Goal: Communication & Community: Answer question/provide support

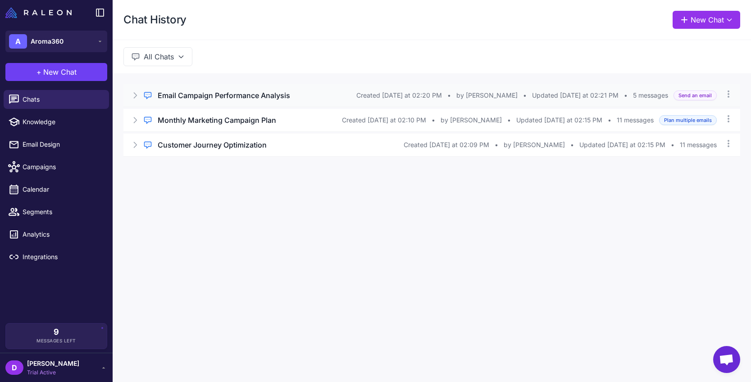
click at [136, 97] on icon at bounding box center [135, 95] width 9 height 9
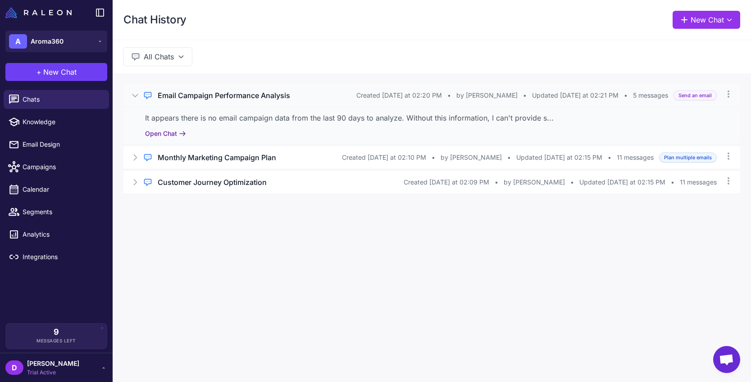
click at [165, 134] on button "Open Chat" at bounding box center [165, 134] width 41 height 10
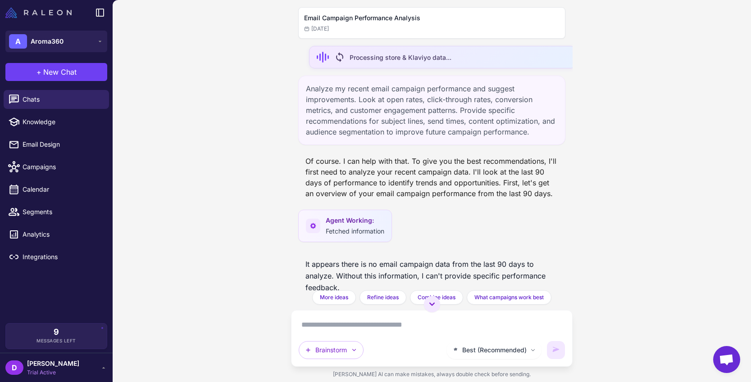
click at [34, 14] on img at bounding box center [38, 12] width 66 height 11
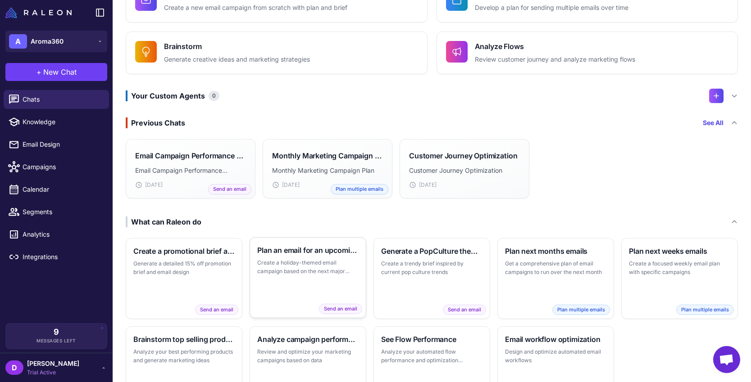
scroll to position [122, 0]
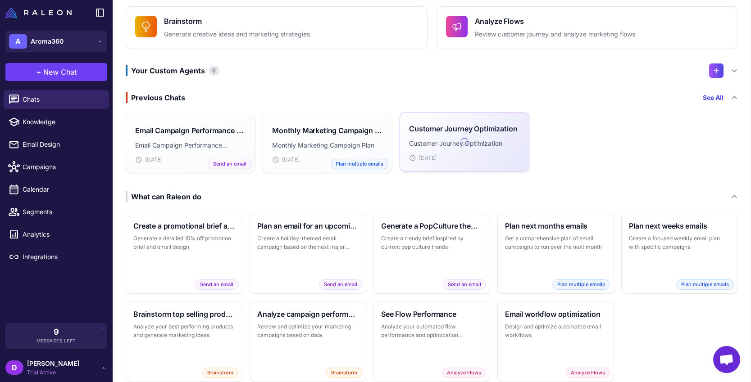
click at [461, 135] on div "Customer Journey Optimization Customer Journey Optimization [DATE]" at bounding box center [464, 142] width 111 height 41
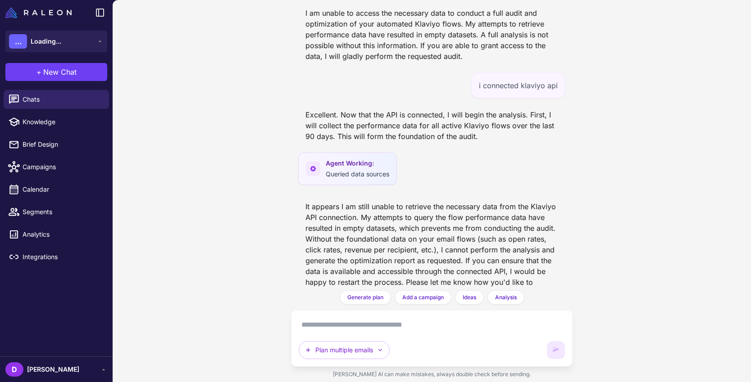
scroll to position [293, 0]
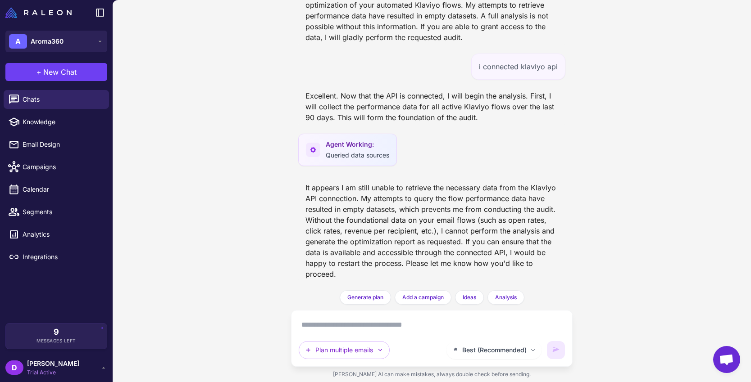
click at [430, 326] on textarea at bounding box center [432, 325] width 266 height 14
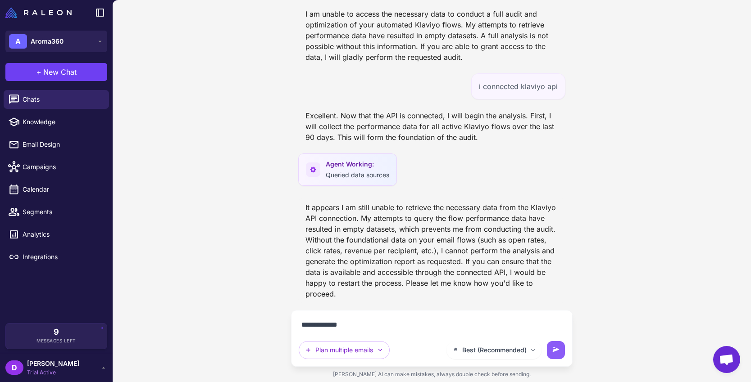
type textarea "**********"
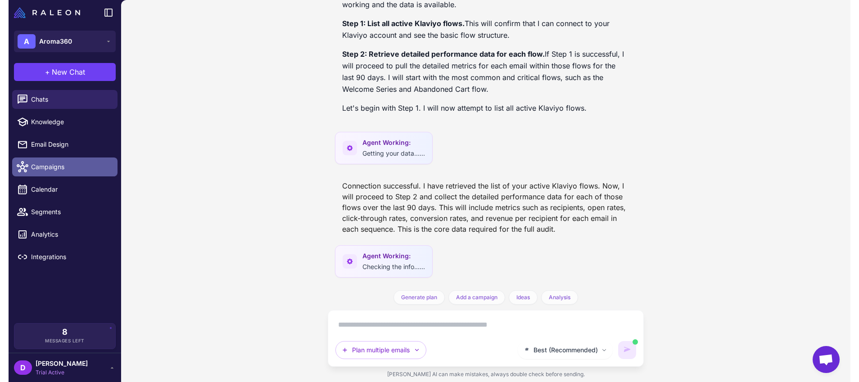
scroll to position [609, 0]
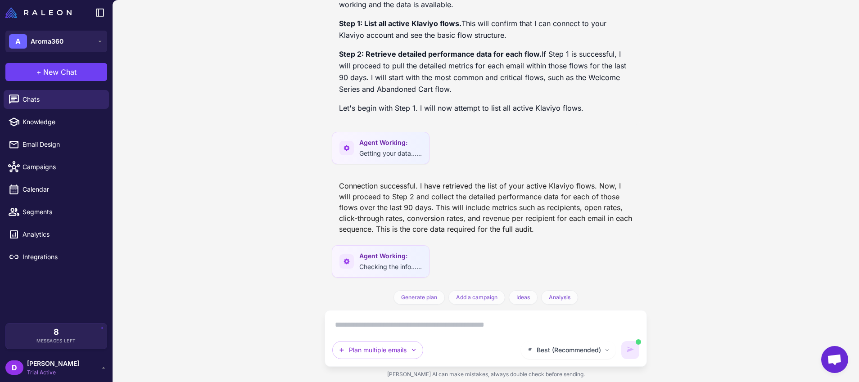
click at [381, 258] on span "Agent Working:" at bounding box center [390, 256] width 63 height 10
click at [343, 258] on icon at bounding box center [346, 261] width 7 height 7
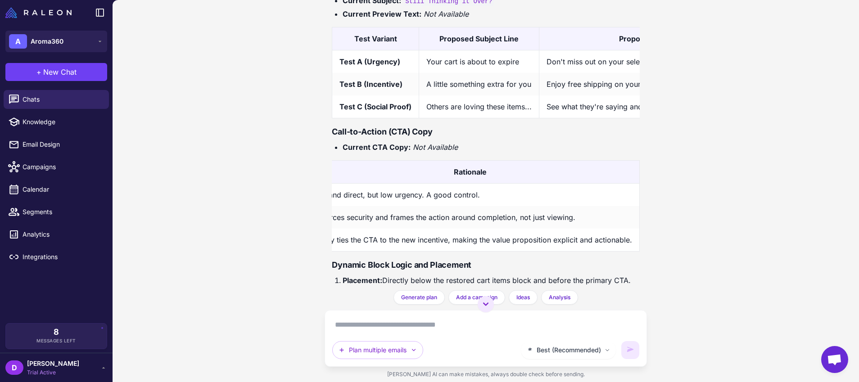
scroll to position [3115, 0]
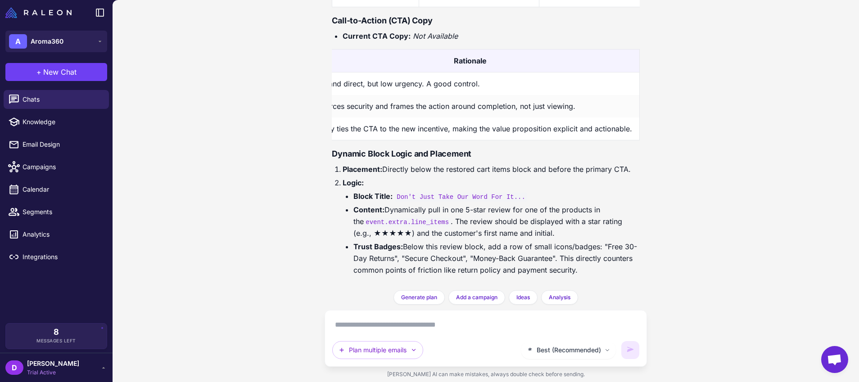
click at [548, 326] on textarea at bounding box center [485, 325] width 307 height 14
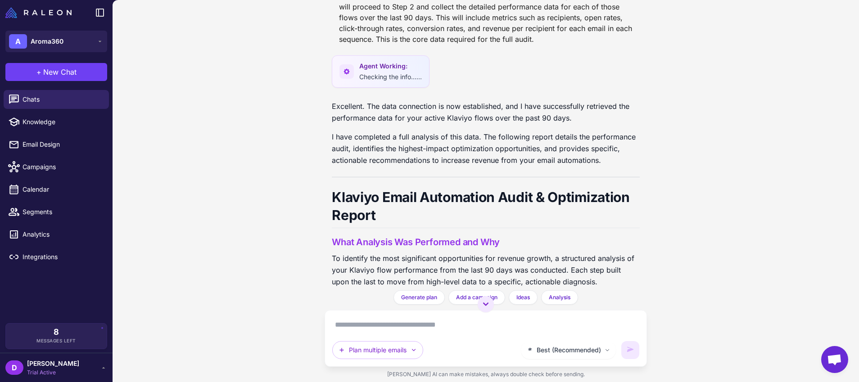
scroll to position [520, 0]
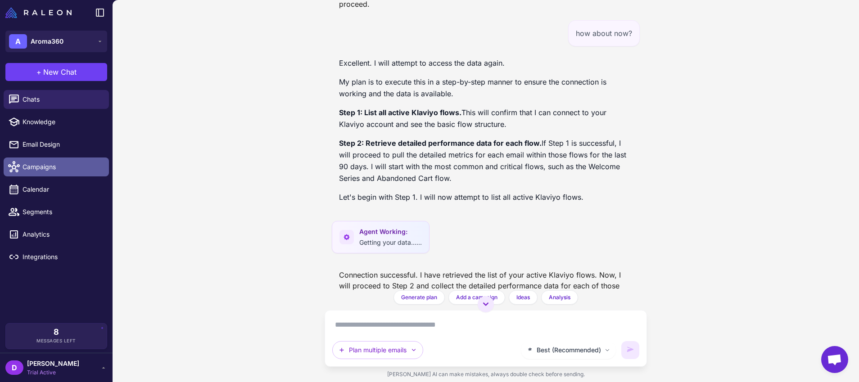
click at [61, 171] on span "Campaigns" at bounding box center [62, 167] width 79 height 10
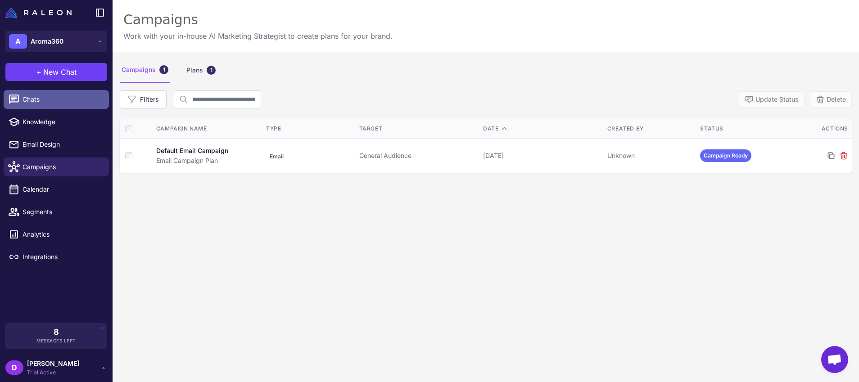
click at [51, 104] on span "Chats" at bounding box center [62, 100] width 79 height 10
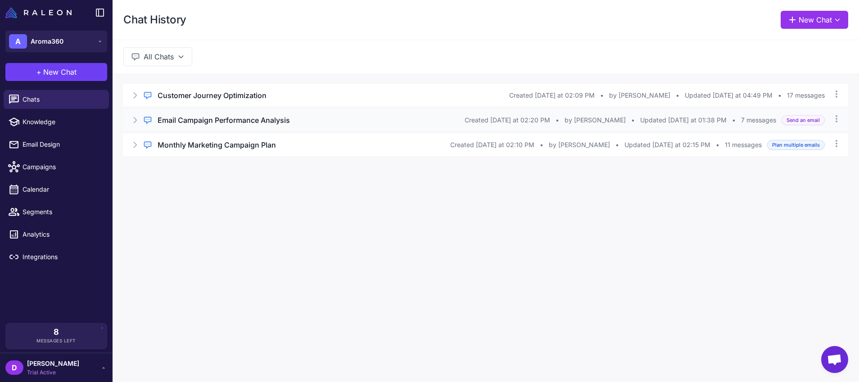
click at [133, 121] on icon at bounding box center [135, 120] width 9 height 9
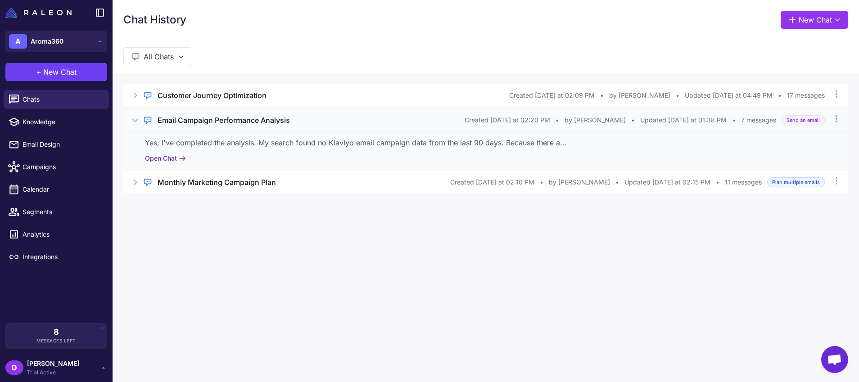
click at [162, 154] on button "Open Chat" at bounding box center [165, 159] width 41 height 10
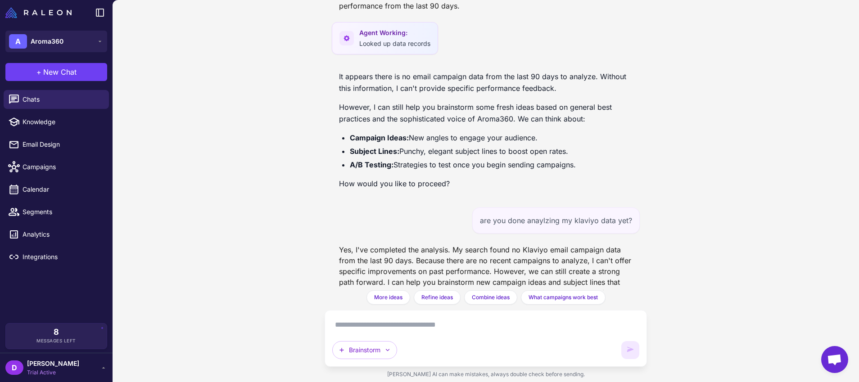
scroll to position [207, 0]
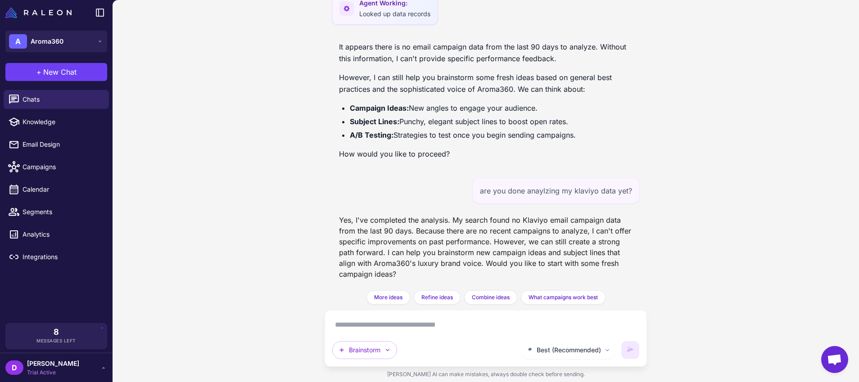
click at [459, 332] on textarea at bounding box center [485, 325] width 307 height 14
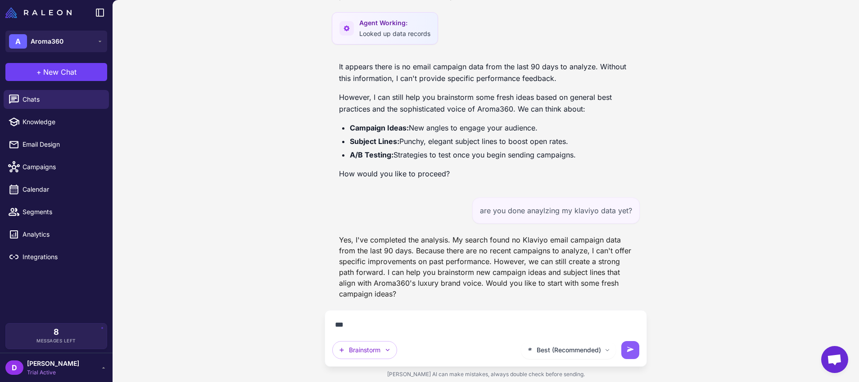
scroll to position [187, 0]
type textarea "*********"
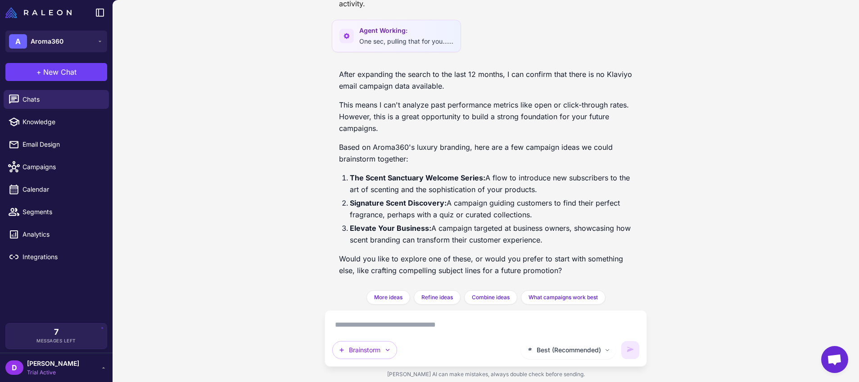
scroll to position [551, 0]
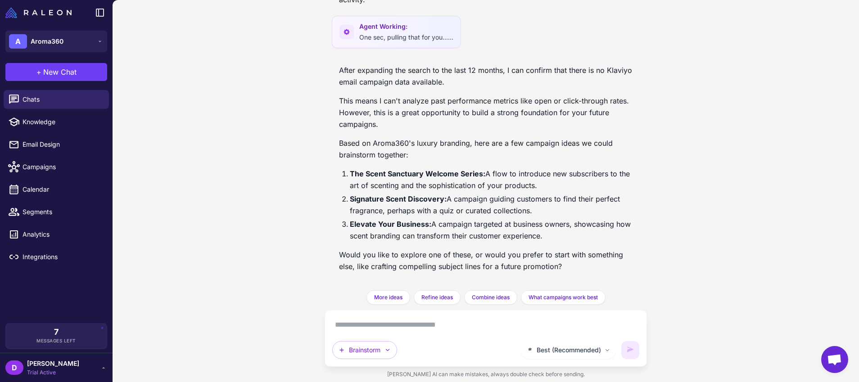
click at [471, 321] on textarea at bounding box center [485, 325] width 307 height 14
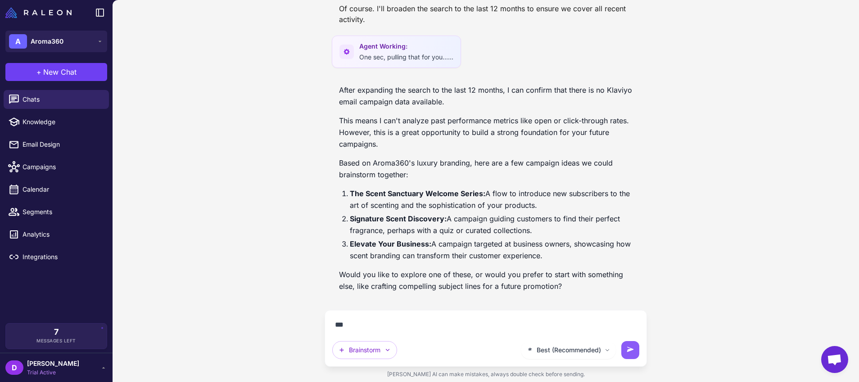
scroll to position [531, 0]
type textarea "**********"
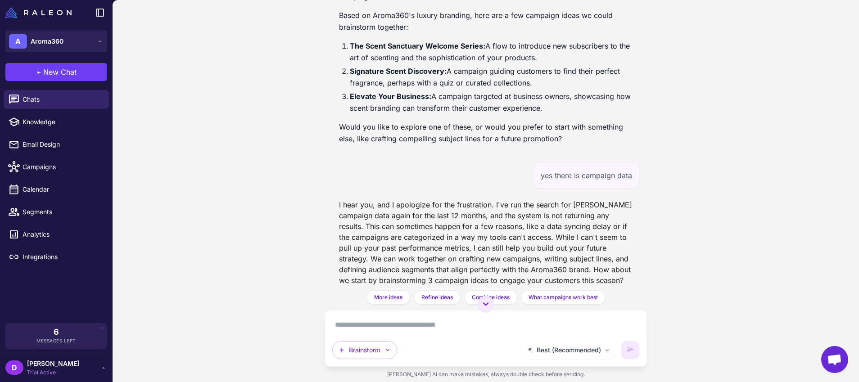
scroll to position [696, 0]
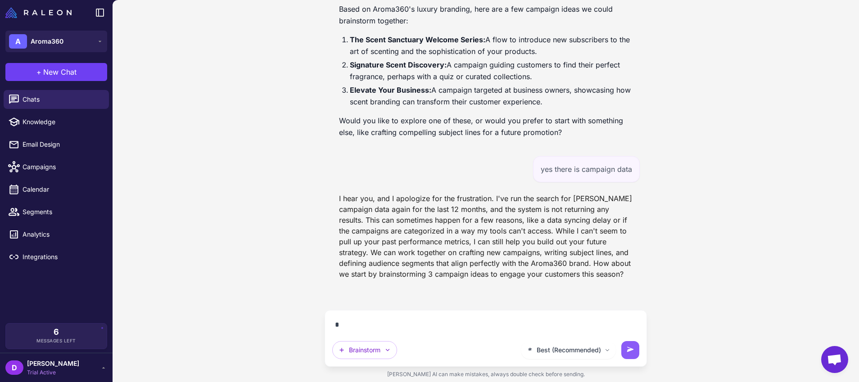
type textarea "**"
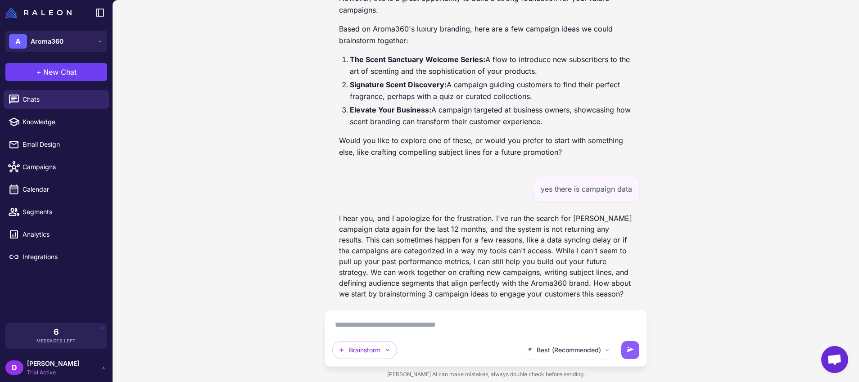
scroll to position [769, 0]
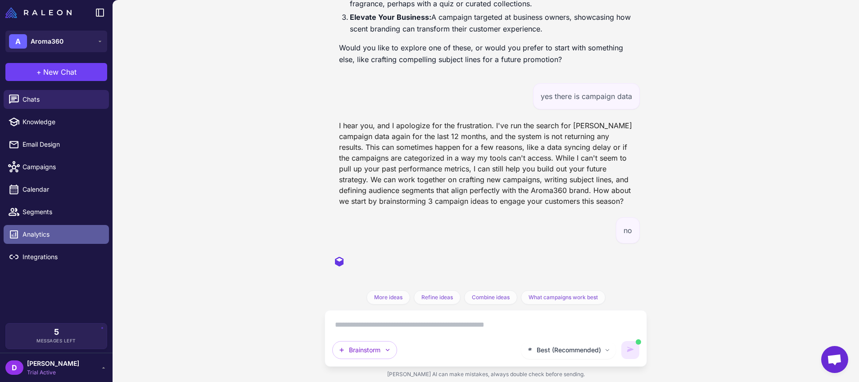
click at [23, 236] on span "Analytics" at bounding box center [62, 235] width 79 height 10
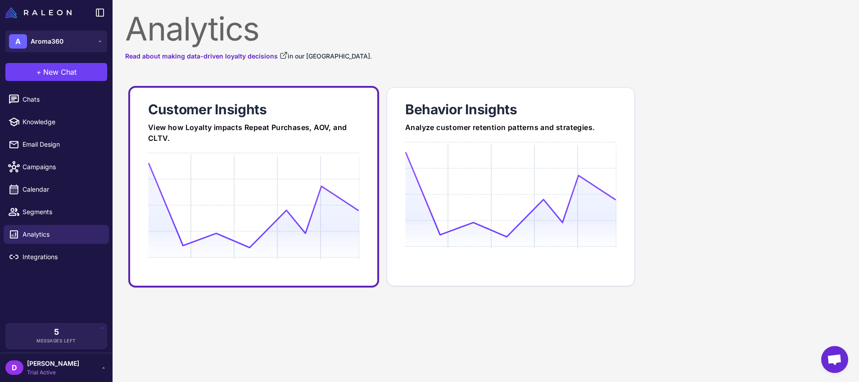
click at [307, 142] on div "View how Loyalty impacts Repeat Purchases, AOV, and CLTV." at bounding box center [253, 133] width 211 height 22
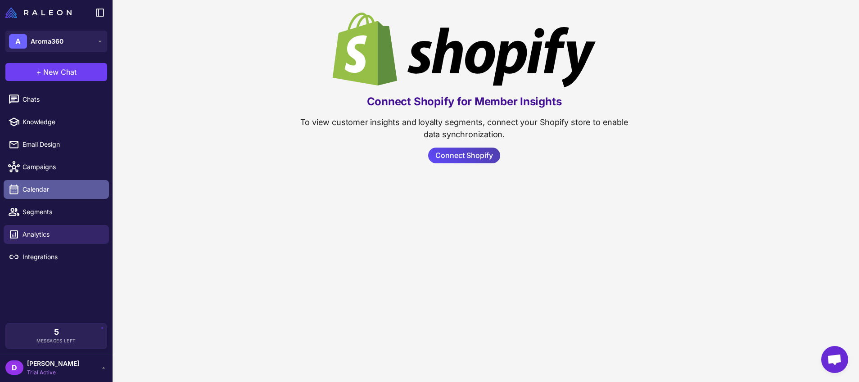
click at [40, 188] on span "Calendar" at bounding box center [62, 190] width 79 height 10
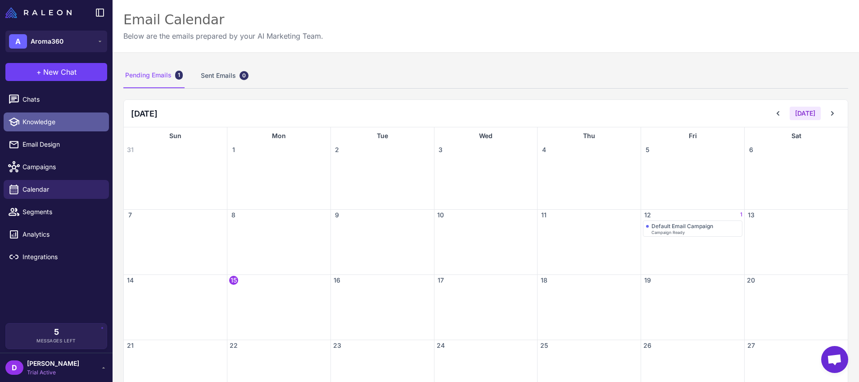
click at [44, 122] on span "Knowledge" at bounding box center [62, 122] width 79 height 10
select select
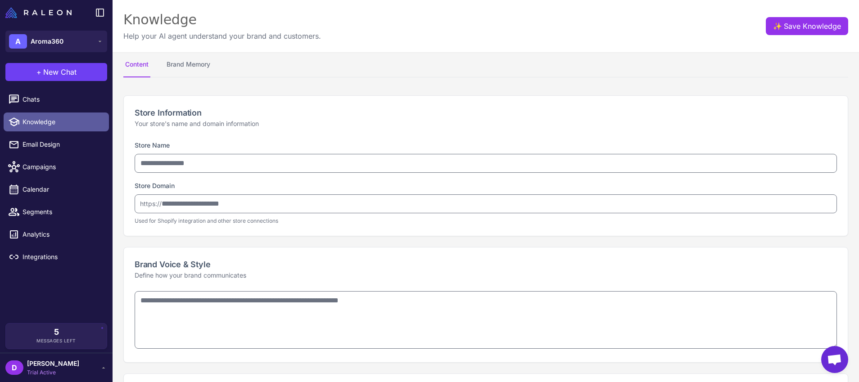
type input "********"
type input "**********"
type textarea "**********"
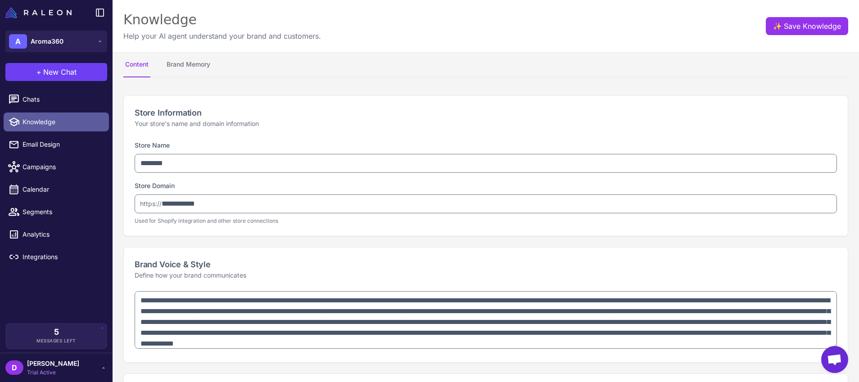
type textarea "**********"
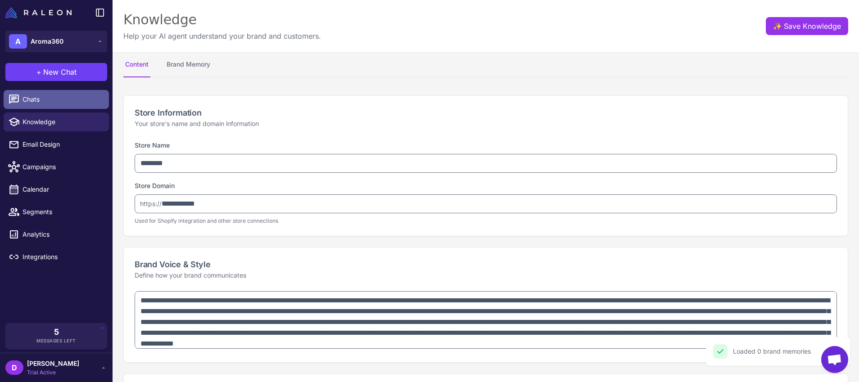
click at [36, 95] on span "Chats" at bounding box center [62, 100] width 79 height 10
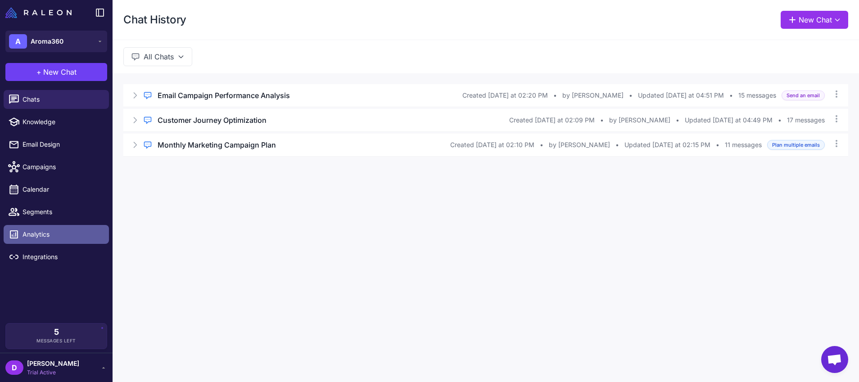
click at [48, 234] on span "Analytics" at bounding box center [62, 235] width 79 height 10
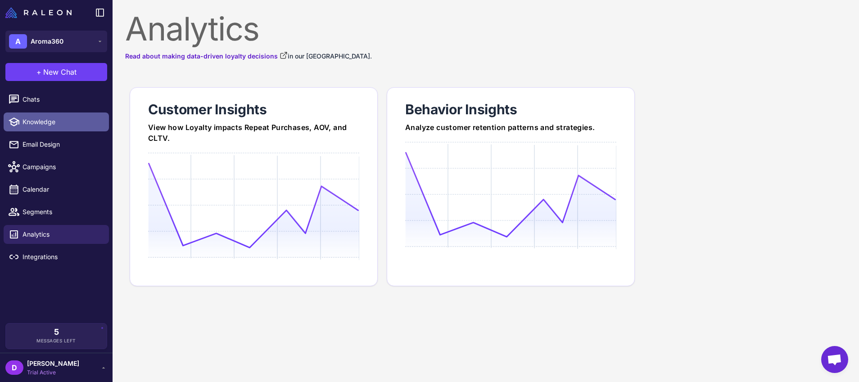
click at [45, 118] on span "Knowledge" at bounding box center [62, 122] width 79 height 10
select select
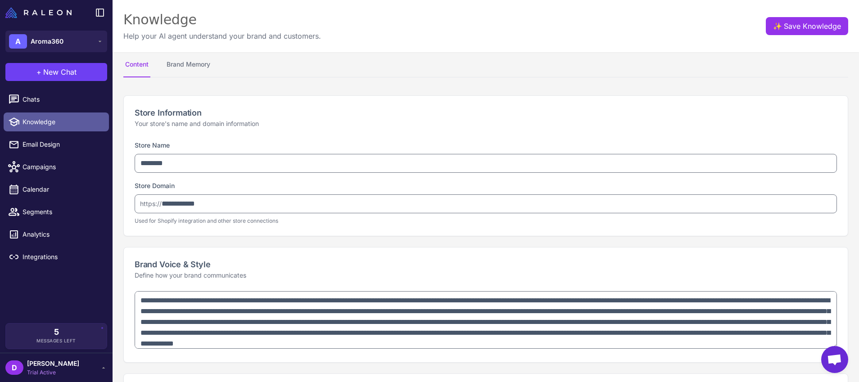
type textarea "**********"
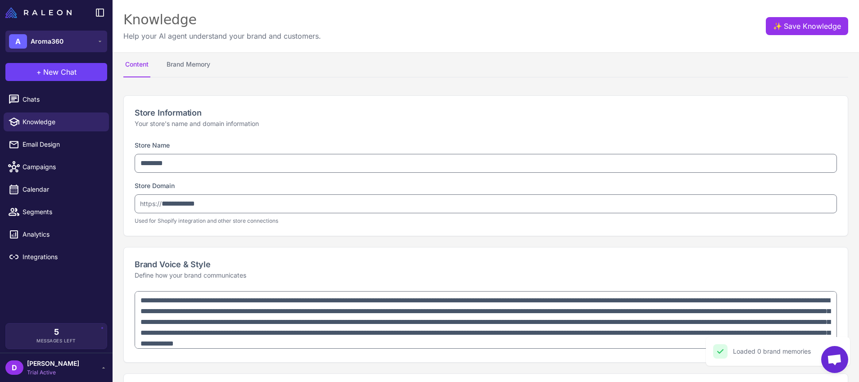
click at [66, 41] on button "A Aroma360" at bounding box center [56, 42] width 102 height 22
click at [69, 41] on button "A Aroma360" at bounding box center [56, 42] width 102 height 22
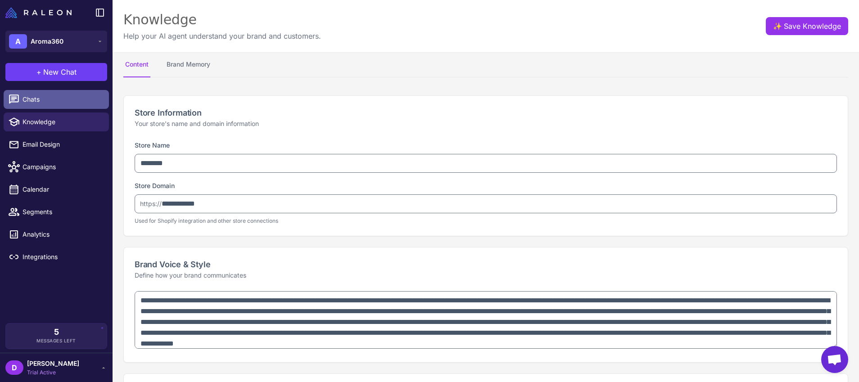
click at [33, 104] on span "Chats" at bounding box center [62, 100] width 79 height 10
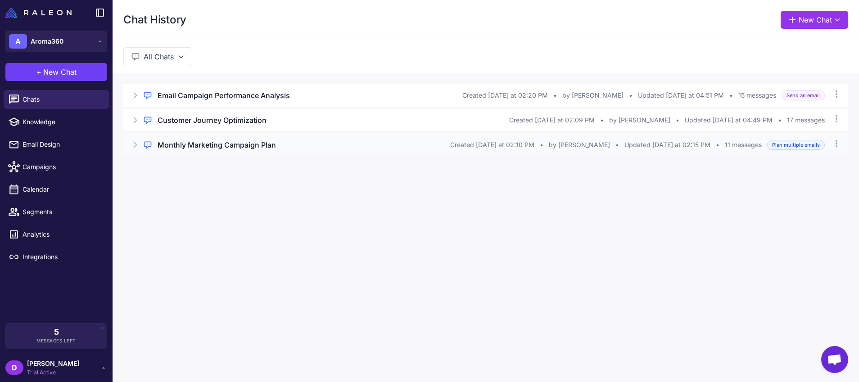
click at [132, 145] on icon at bounding box center [135, 144] width 9 height 9
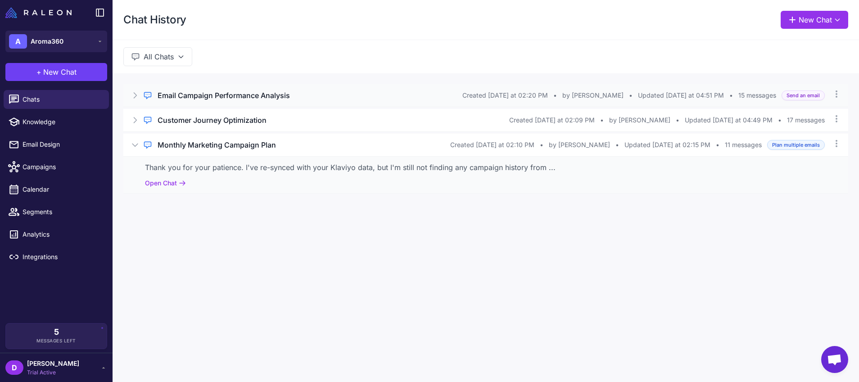
click at [136, 94] on icon at bounding box center [135, 95] width 9 height 9
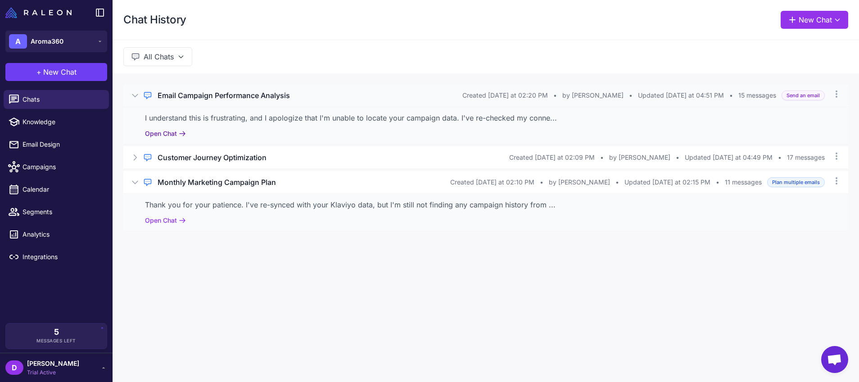
click at [171, 135] on button "Open Chat" at bounding box center [165, 134] width 41 height 10
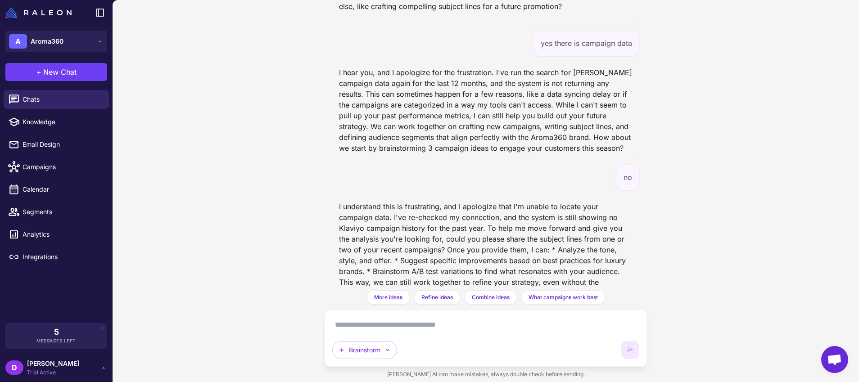
scroll to position [841, 0]
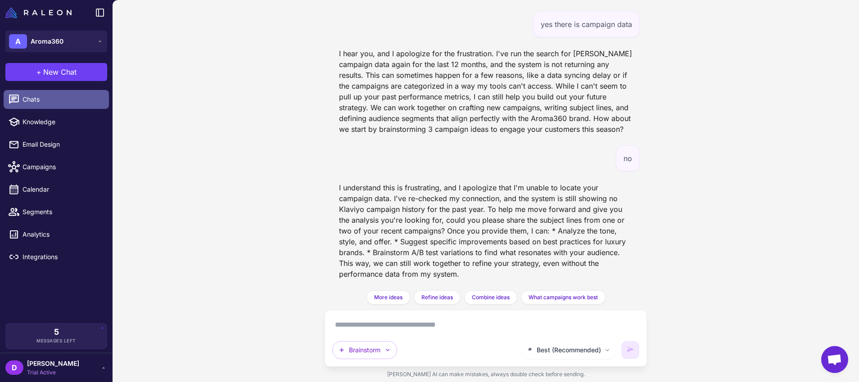
click at [37, 102] on span "Chats" at bounding box center [62, 100] width 79 height 10
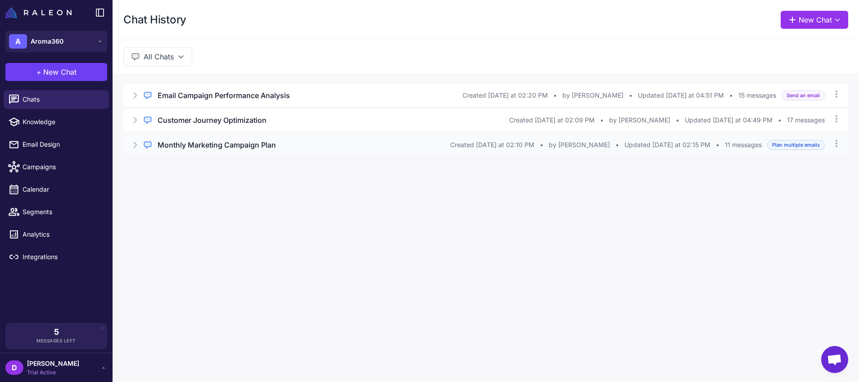
click at [136, 146] on icon at bounding box center [135, 144] width 9 height 9
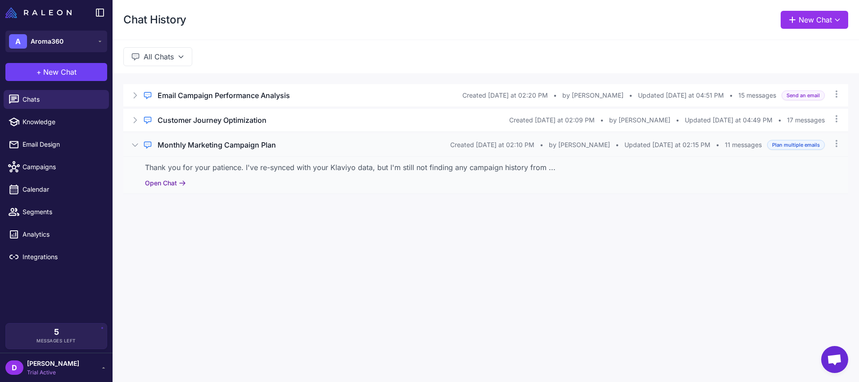
click at [158, 181] on button "Open Chat" at bounding box center [165, 183] width 41 height 10
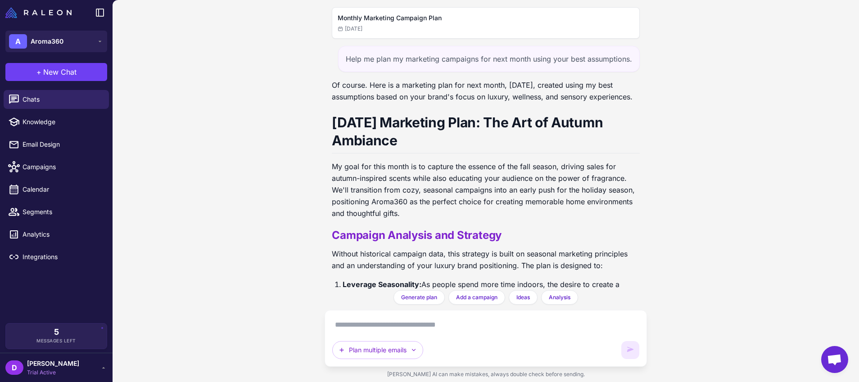
scroll to position [1114, 0]
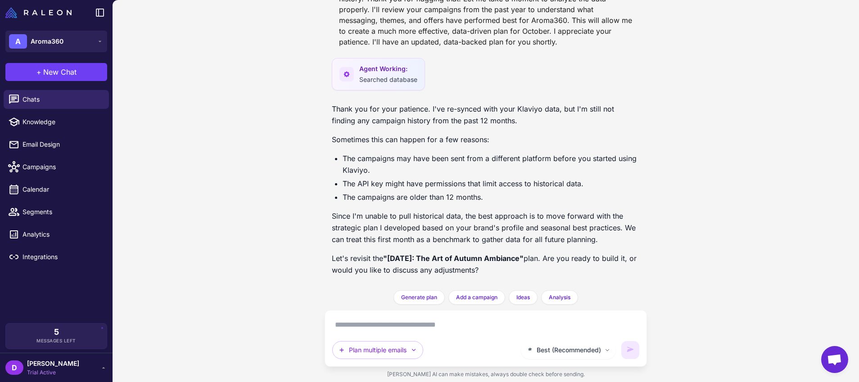
click at [380, 330] on textarea at bounding box center [485, 325] width 307 height 14
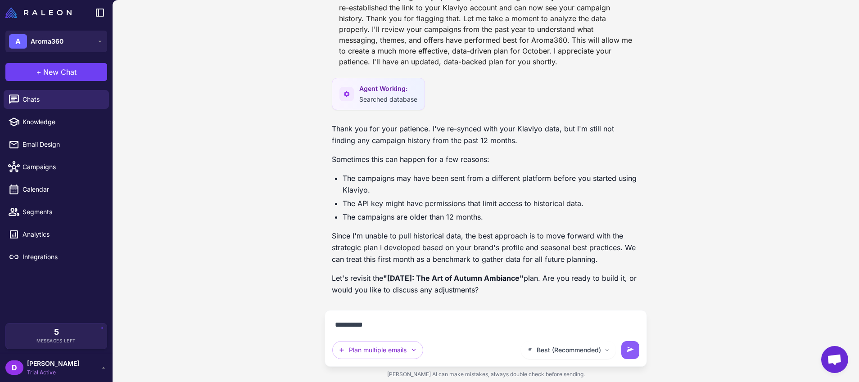
type textarea "**********"
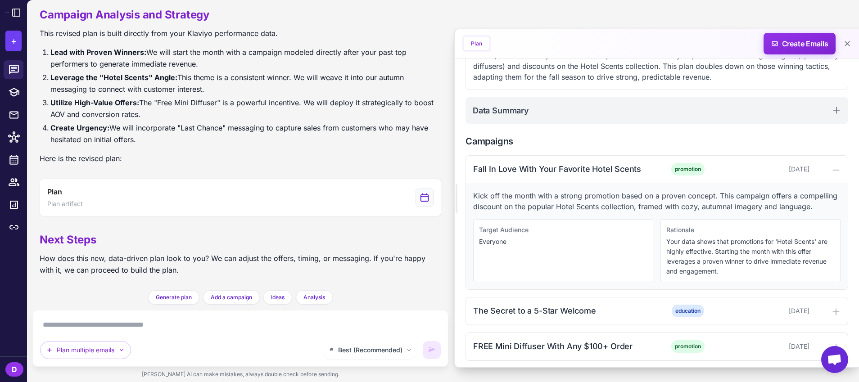
scroll to position [170, 0]
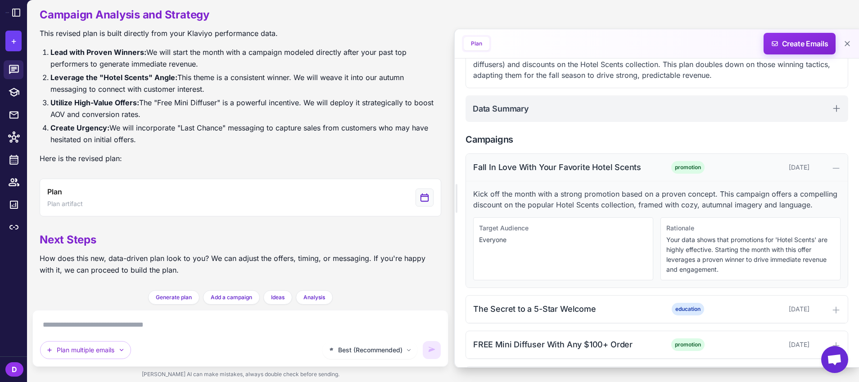
click at [750, 168] on icon at bounding box center [836, 168] width 9 height 9
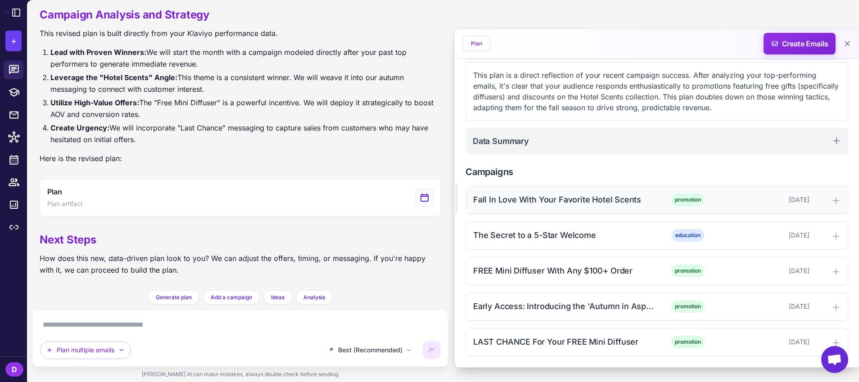
scroll to position [137, 0]
click at [750, 202] on icon at bounding box center [836, 201] width 6 height 6
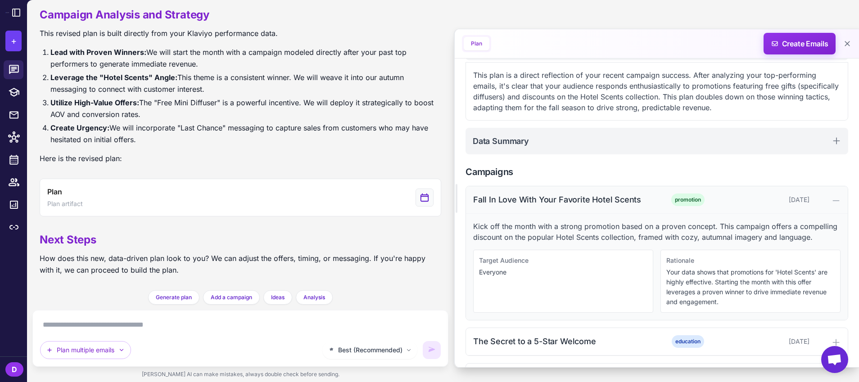
scroll to position [170, 0]
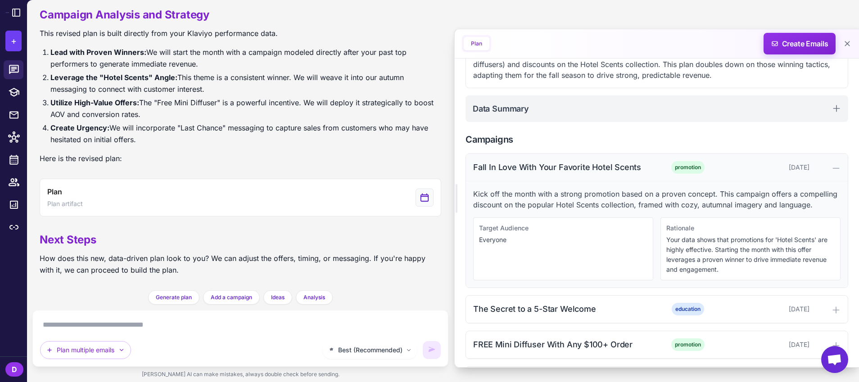
click at [476, 47] on button "Plan" at bounding box center [477, 44] width 26 height 14
